Goal: Navigation & Orientation: Find specific page/section

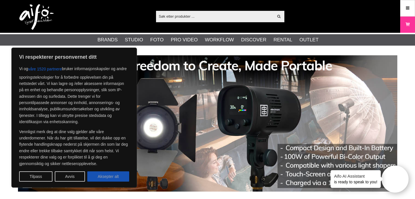
click at [108, 177] on button "Aksepter alt" at bounding box center [108, 177] width 42 height 10
checkbox input "true"
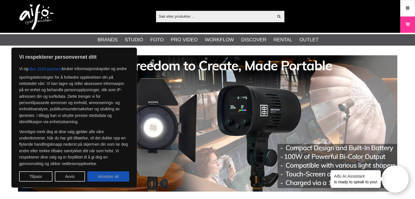
checkbox input "true"
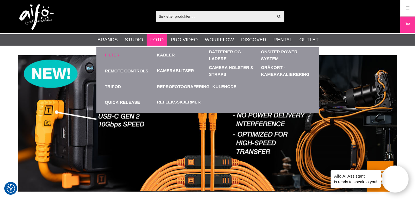
click at [107, 56] on link "Filter" at bounding box center [112, 55] width 15 height 7
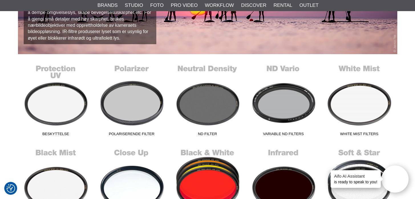
scroll to position [111, 0]
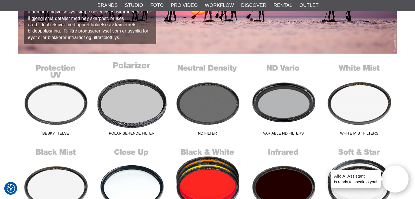
click at [116, 107] on link "Polariserende Filter" at bounding box center [132, 99] width 76 height 77
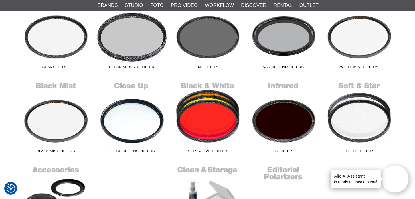
scroll to position [198, 0]
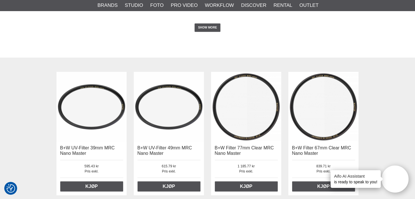
scroll to position [1190, 0]
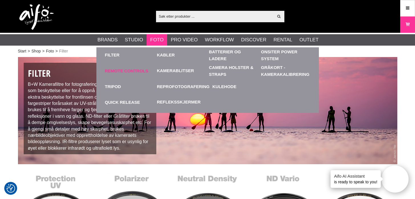
click at [134, 73] on link "Remote Controls" at bounding box center [129, 71] width 49 height 16
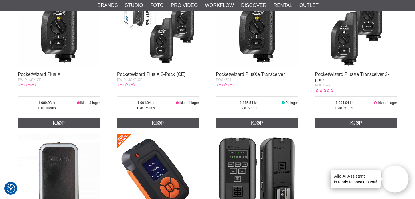
scroll to position [159, 0]
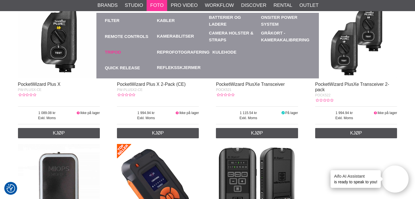
click at [112, 53] on link "Tripod" at bounding box center [129, 52] width 49 height 16
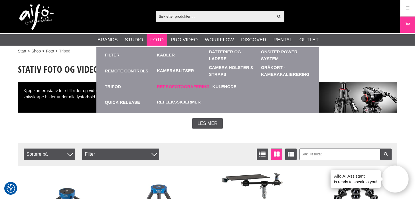
click at [179, 88] on link "Reprofotografering" at bounding box center [183, 87] width 53 height 16
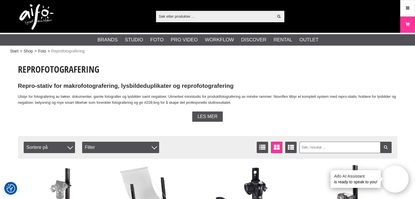
click at [166, 17] on input "text" at bounding box center [215, 16] width 118 height 9
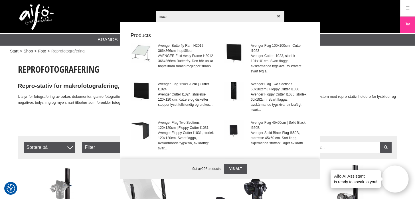
type input "macro"
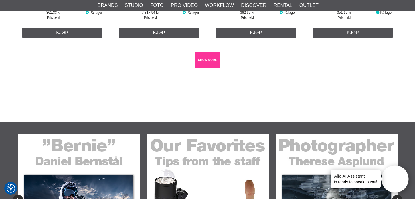
scroll to position [1114, 0]
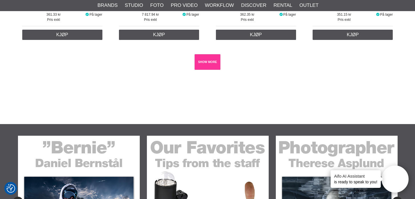
click at [209, 54] on link "SHOW MORE" at bounding box center [208, 62] width 26 height 16
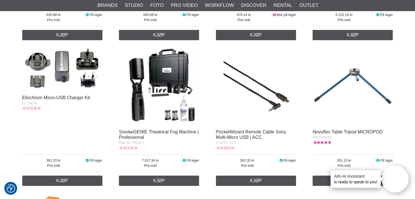
scroll to position [956, 0]
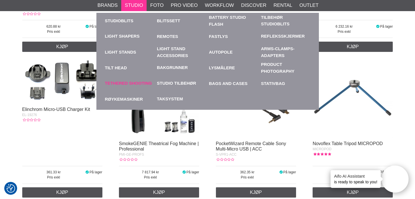
click at [144, 84] on link "Tethered Shooting" at bounding box center [128, 83] width 47 height 7
